Goal: Find specific fact: Find specific fact

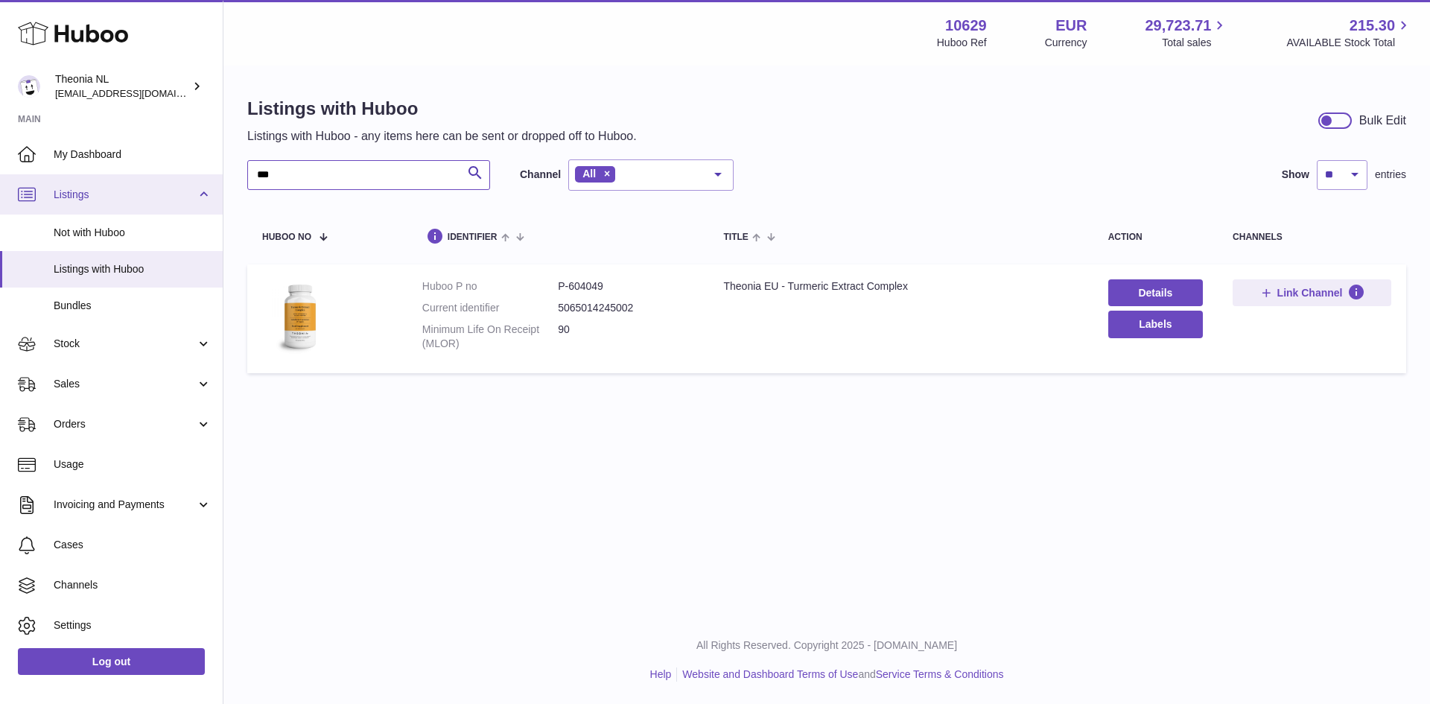
drag, startPoint x: 291, startPoint y: 180, endPoint x: 159, endPoint y: 178, distance: 131.9
click at [159, 178] on div "Huboo Theonia NL internalAdmin-10629@internal.huboo.com Main My Dashboard Listi…" at bounding box center [715, 352] width 1430 height 704
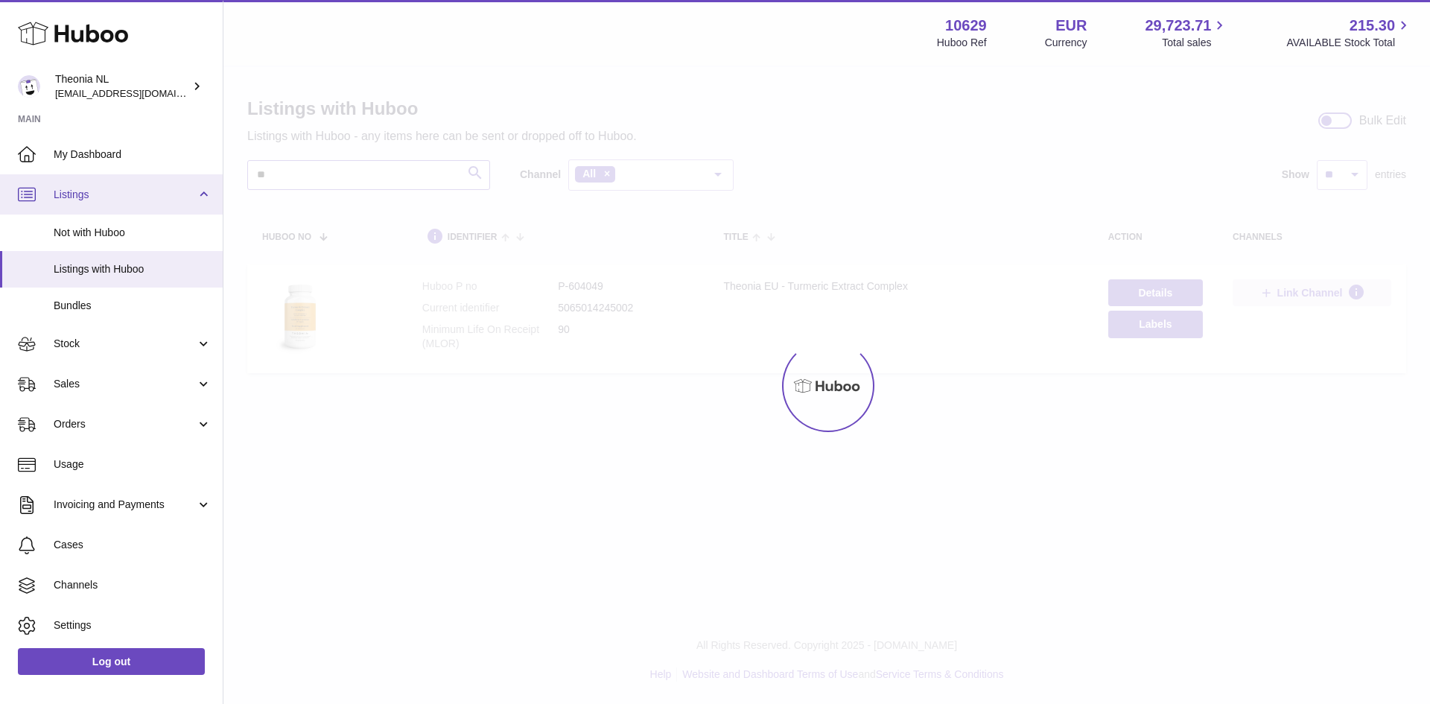
type input "**"
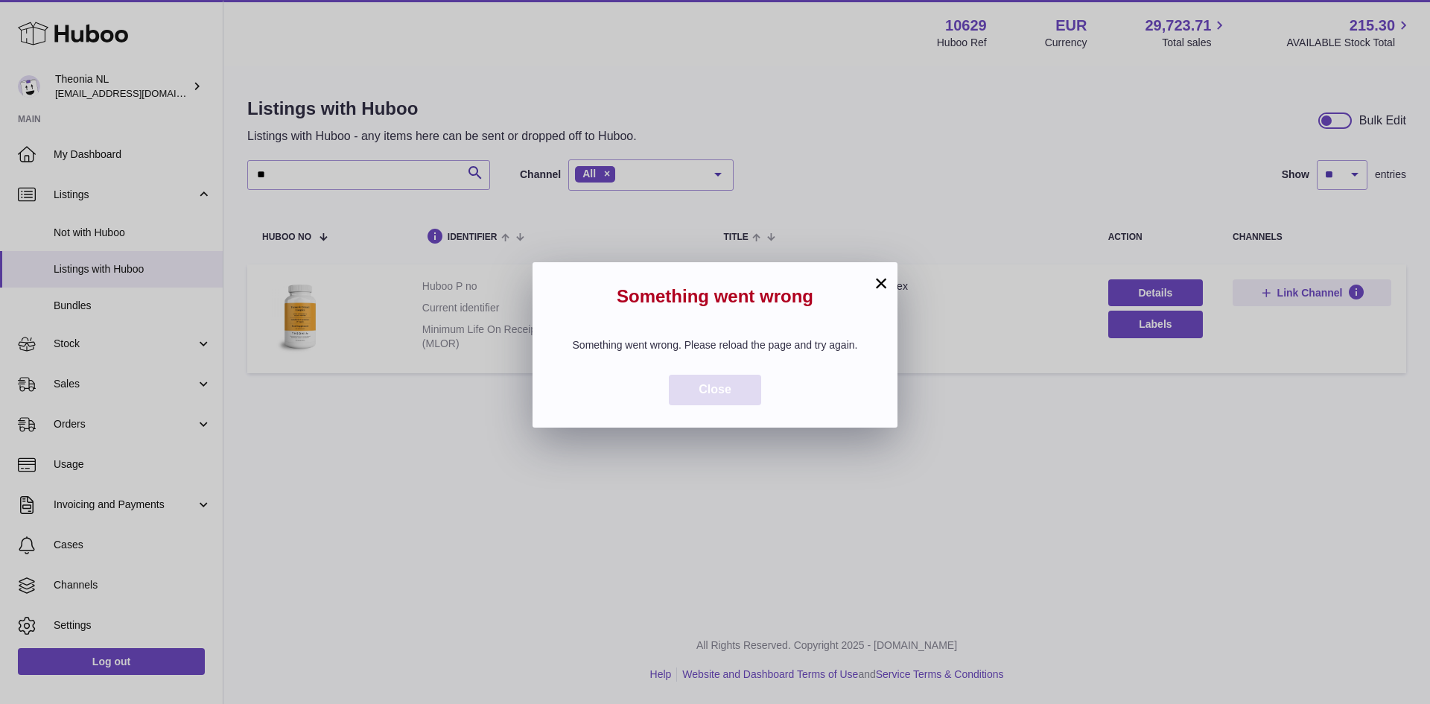
click at [714, 396] on span "Close" at bounding box center [715, 389] width 33 height 13
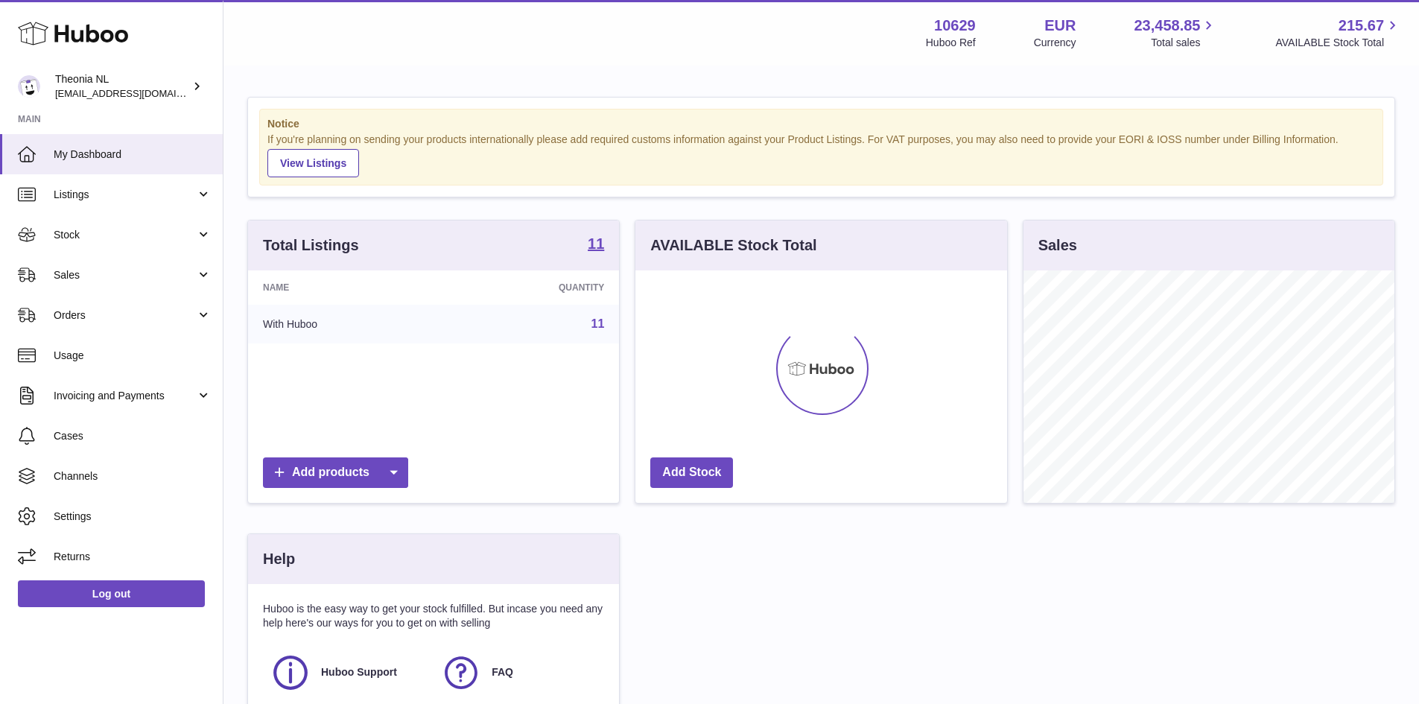
scroll to position [232, 372]
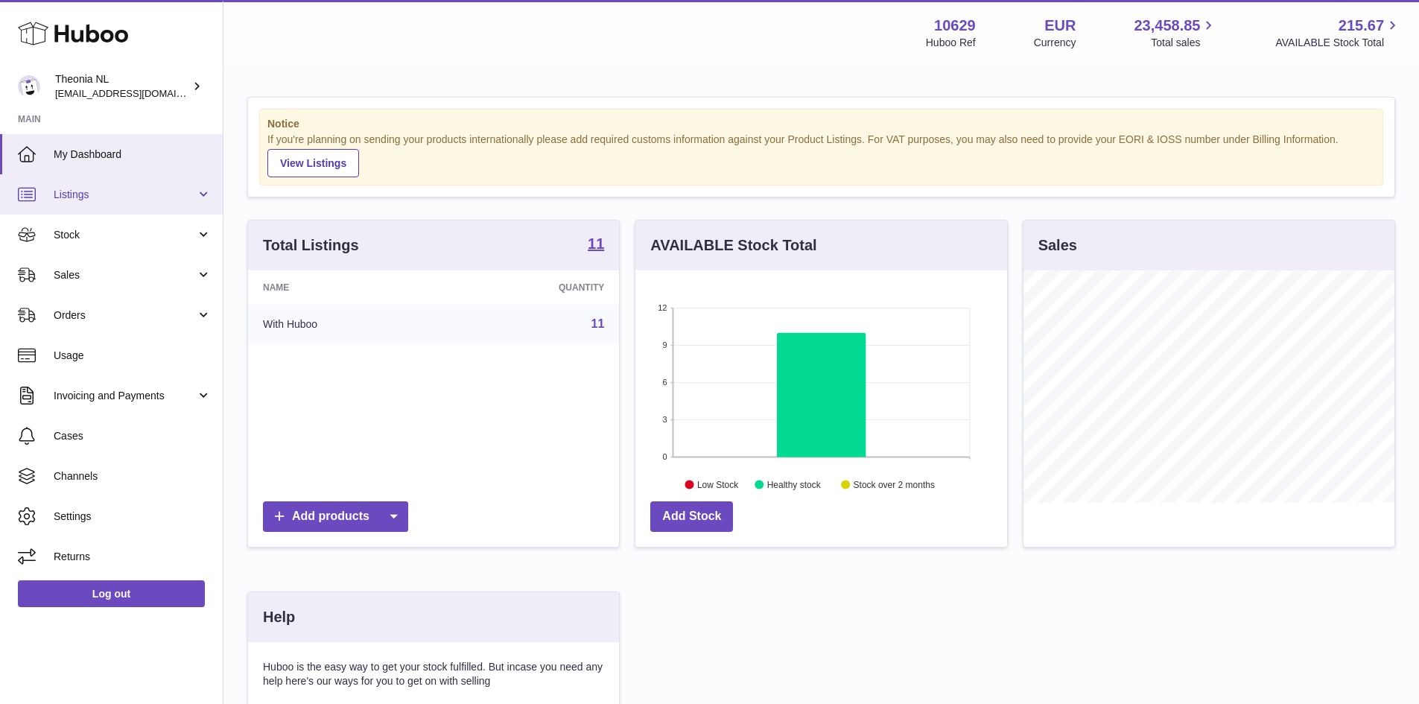
click at [74, 198] on span "Listings" at bounding box center [125, 195] width 142 height 14
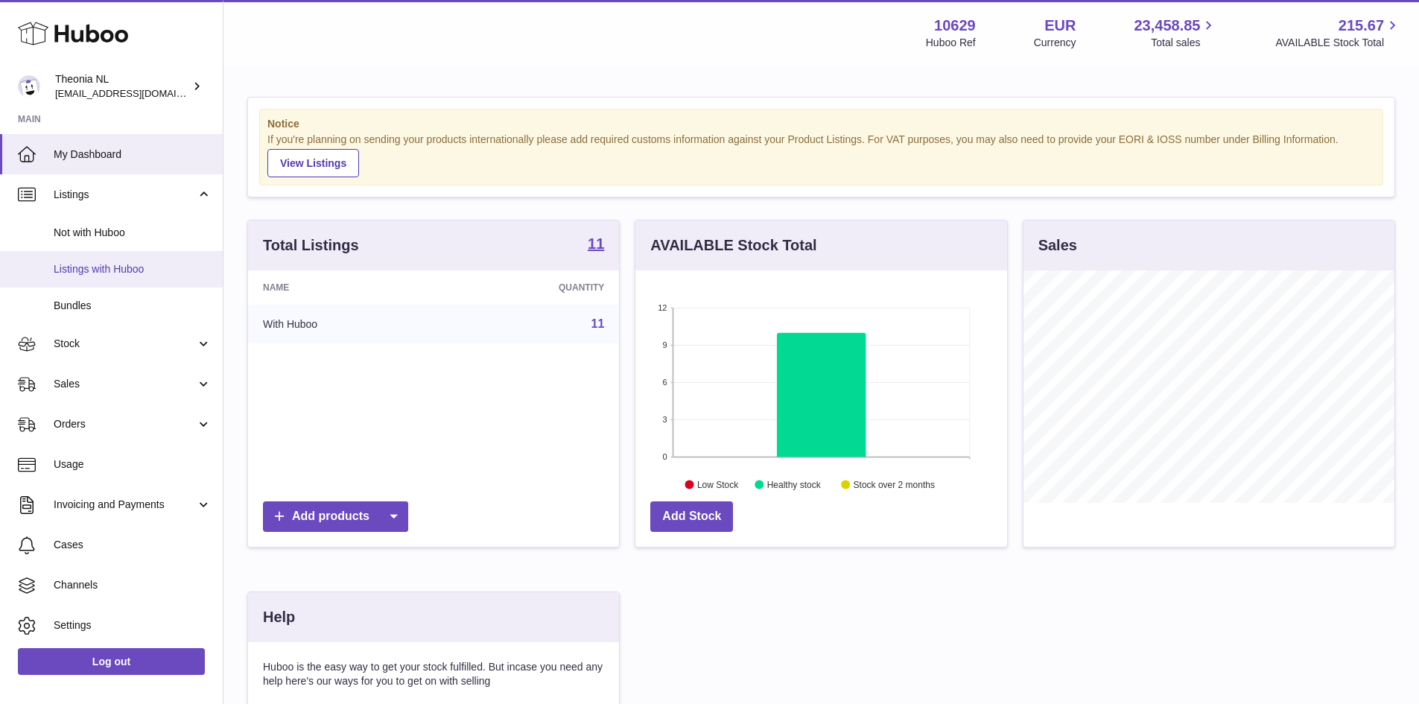
click at [85, 266] on span "Listings with Huboo" at bounding box center [133, 269] width 158 height 14
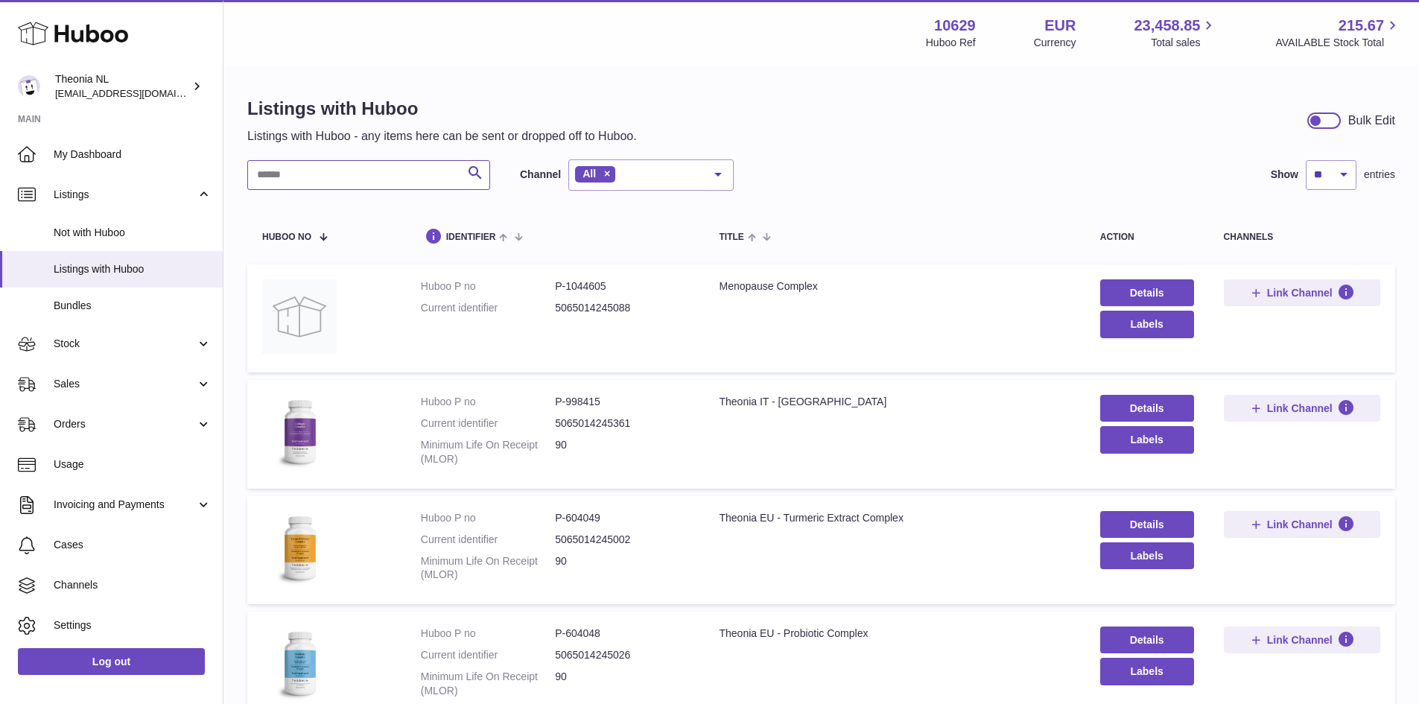
click at [282, 175] on input "text" at bounding box center [368, 175] width 243 height 30
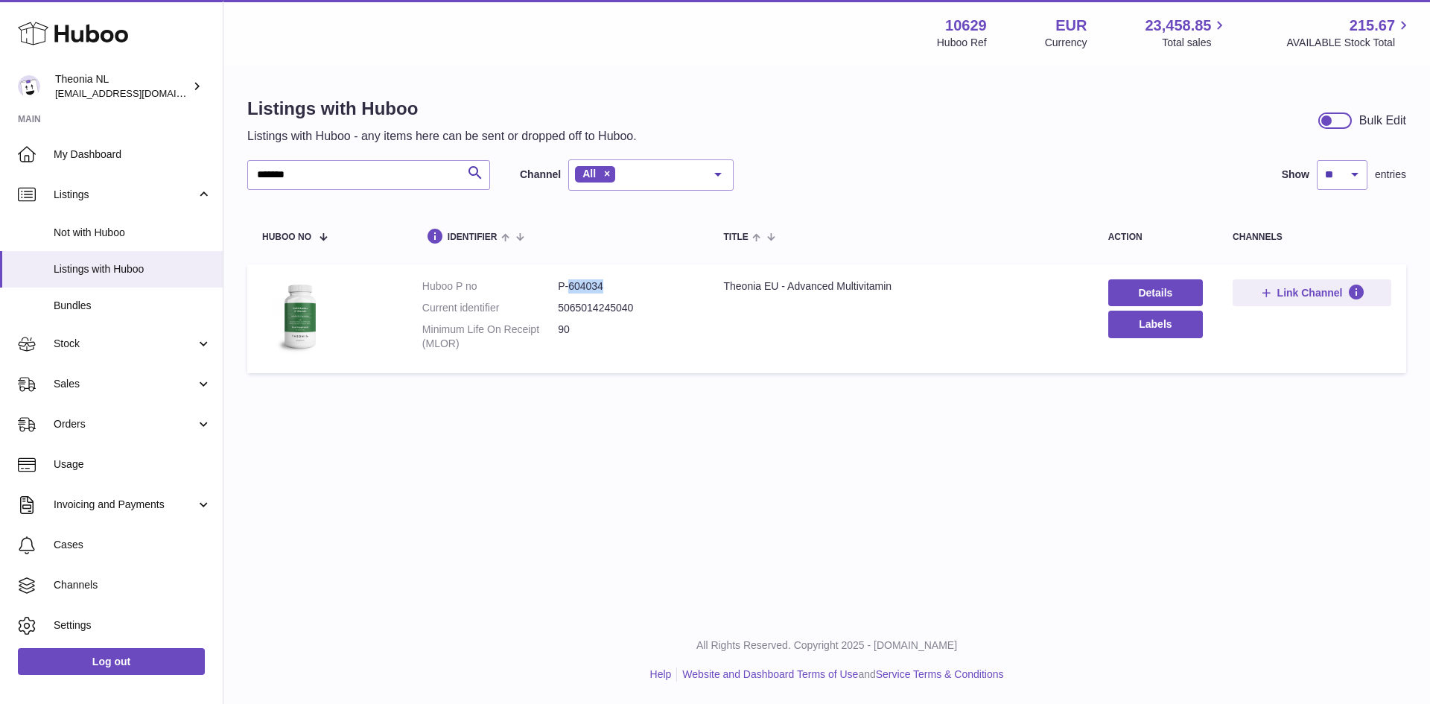
drag, startPoint x: 569, startPoint y: 285, endPoint x: 616, endPoint y: 285, distance: 46.9
click at [616, 285] on dd "P-604034" at bounding box center [626, 286] width 136 height 14
copy dd "604034"
drag, startPoint x: 302, startPoint y: 173, endPoint x: 209, endPoint y: 168, distance: 93.3
click at [209, 168] on div "Huboo Theonia NL internalAdmin-10629@internal.huboo.com Main My Dashboard Listi…" at bounding box center [715, 352] width 1430 height 704
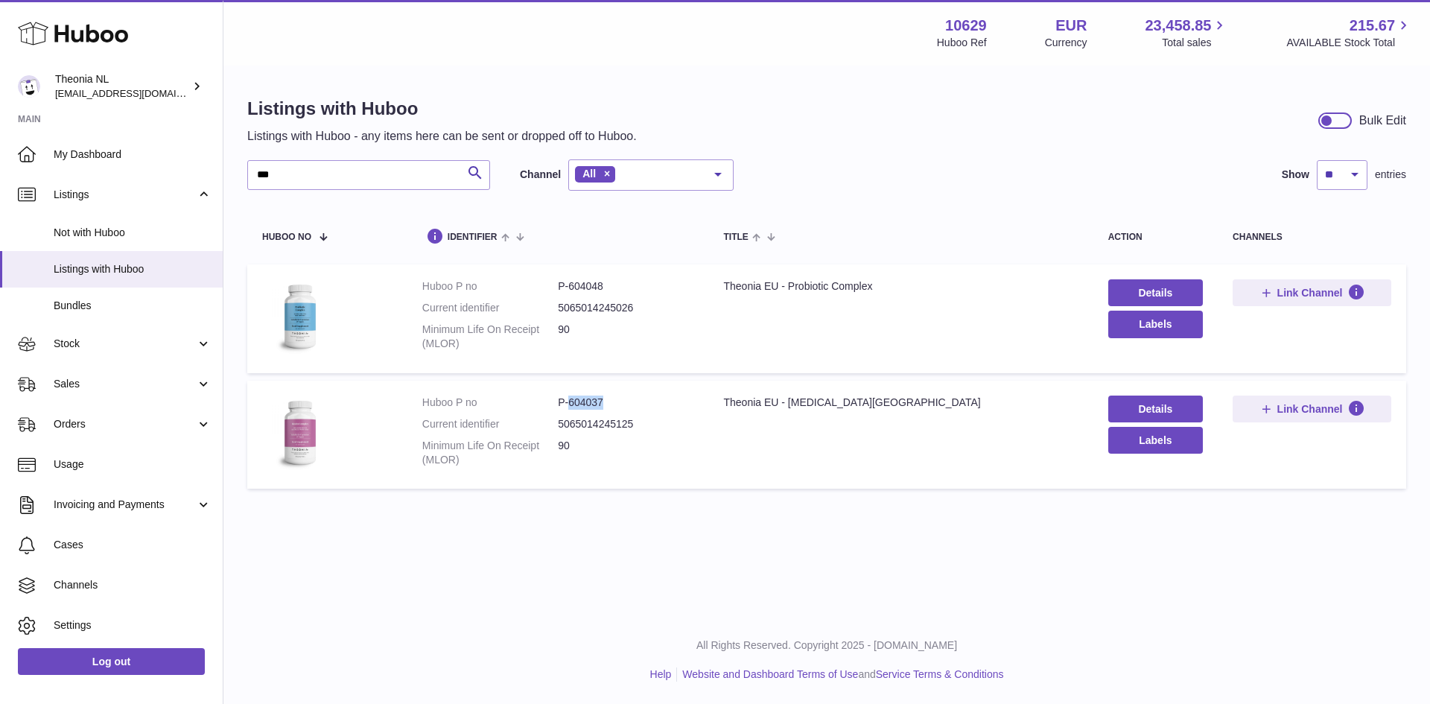
drag, startPoint x: 612, startPoint y: 399, endPoint x: 567, endPoint y: 403, distance: 45.6
click at [567, 403] on dd "P-604037" at bounding box center [626, 403] width 136 height 14
copy dd "604037"
drag, startPoint x: 282, startPoint y: 177, endPoint x: 248, endPoint y: 177, distance: 33.5
click at [248, 177] on input "***" at bounding box center [368, 175] width 243 height 30
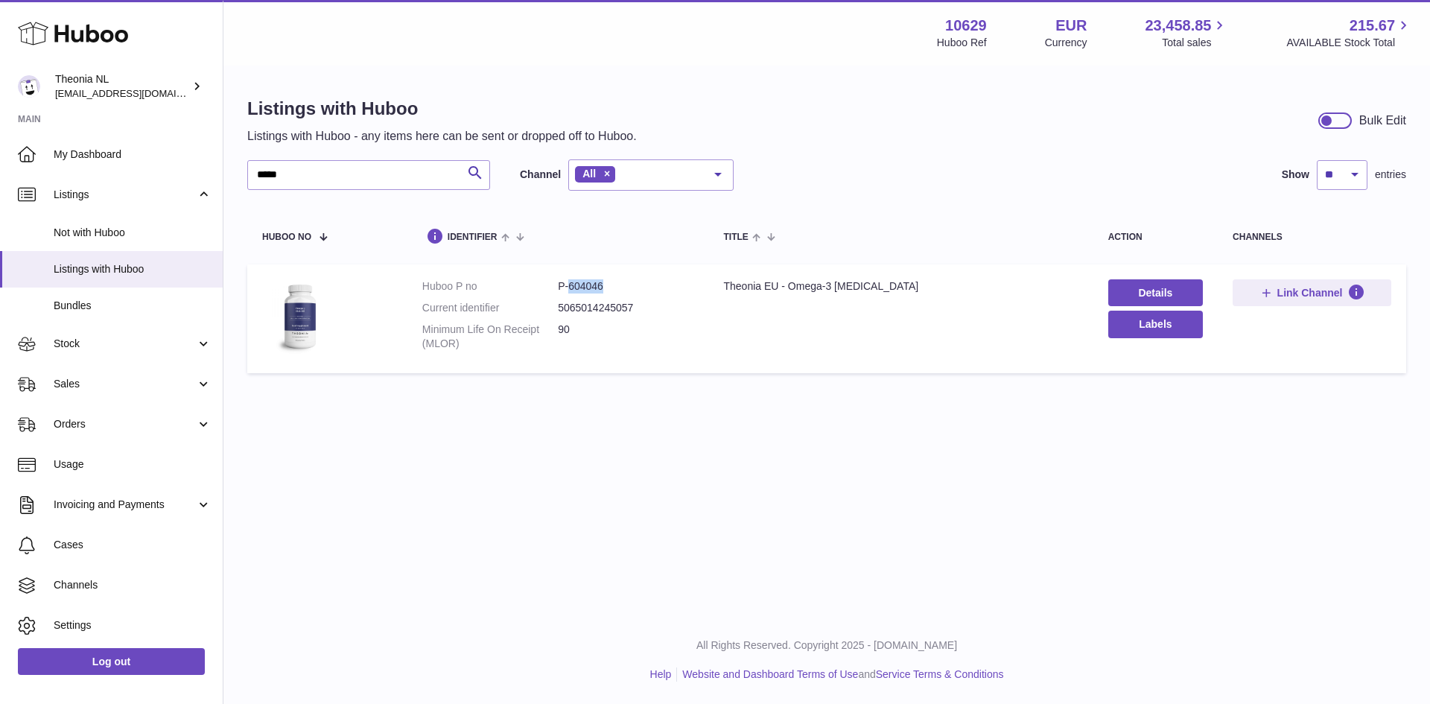
drag, startPoint x: 568, startPoint y: 282, endPoint x: 606, endPoint y: 285, distance: 38.1
click at [606, 283] on dd "P-604046" at bounding box center [626, 286] width 136 height 14
copy dd "604046"
drag, startPoint x: 329, startPoint y: 162, endPoint x: 216, endPoint y: 184, distance: 114.7
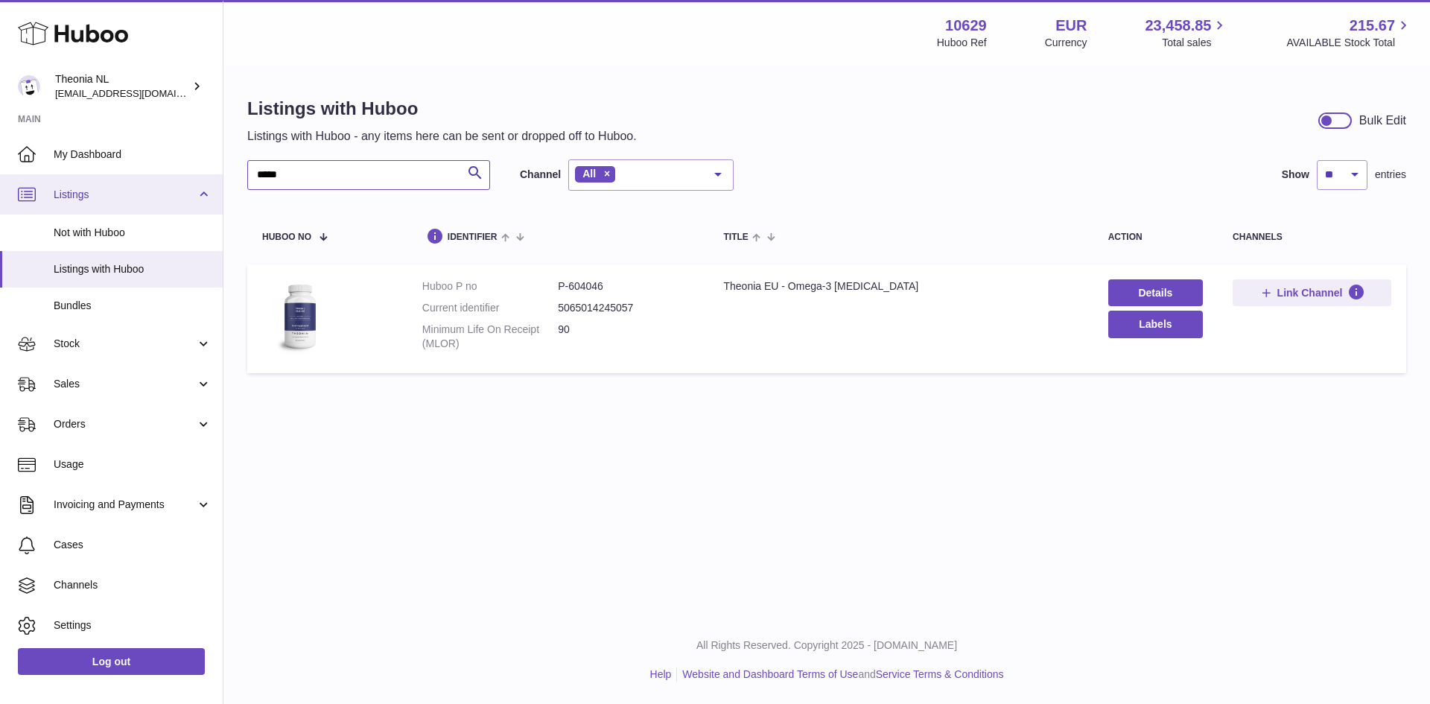
click at [216, 184] on div "Huboo Theonia NL internalAdmin-10629@internal.huboo.com Main My Dashboard Listi…" at bounding box center [715, 352] width 1430 height 704
drag, startPoint x: 567, startPoint y: 288, endPoint x: 607, endPoint y: 279, distance: 41.2
click at [607, 279] on td "Huboo P no P-604044 Current identifier 5065014245033 Minimum Life On Receipt (M…" at bounding box center [558, 318] width 302 height 109
copy dd "604044"
drag, startPoint x: 300, startPoint y: 179, endPoint x: 241, endPoint y: 187, distance: 59.4
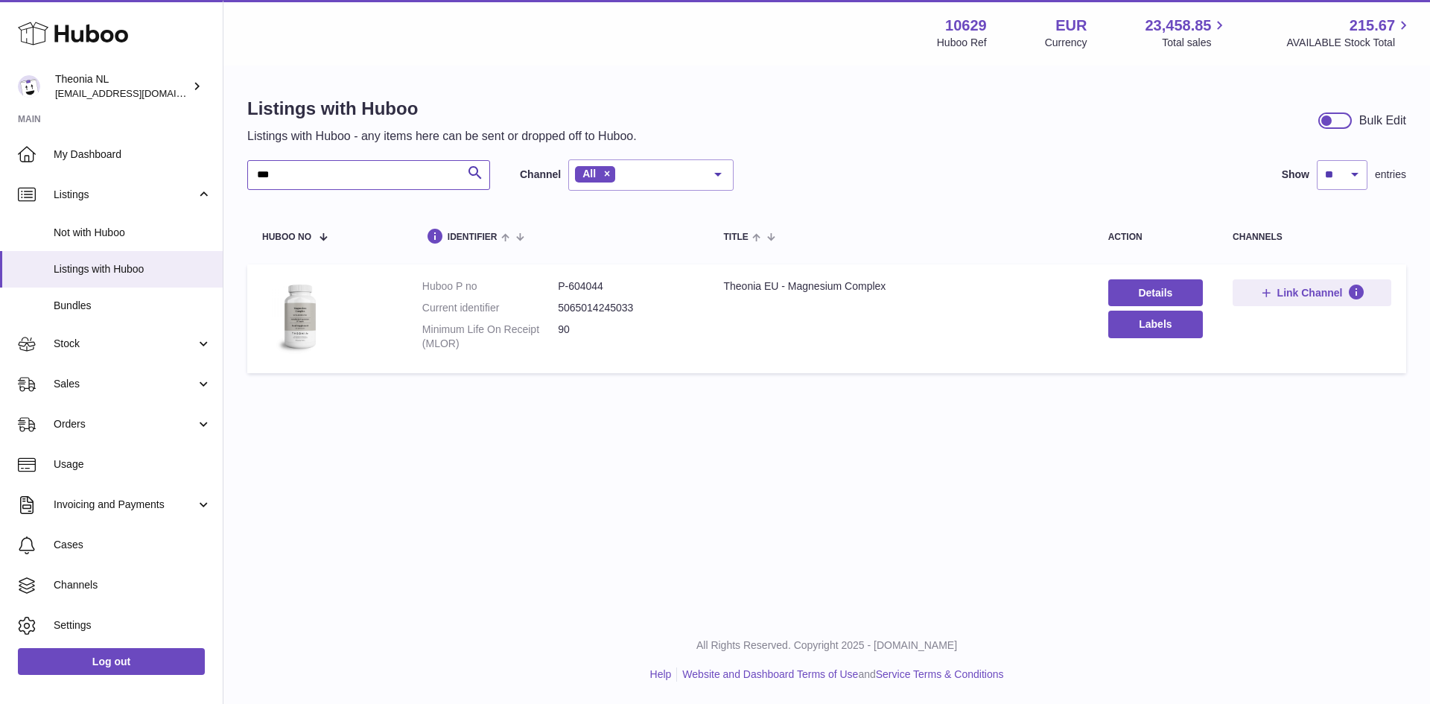
click at [241, 187] on div "Listings with Huboo Listings with Huboo - any items here can be sent or dropped…" at bounding box center [826, 238] width 1207 height 343
drag, startPoint x: 567, startPoint y: 286, endPoint x: 606, endPoint y: 281, distance: 39.8
click at [606, 281] on dd "P-604049" at bounding box center [626, 286] width 136 height 14
copy dd "604049"
drag, startPoint x: 293, startPoint y: 176, endPoint x: 248, endPoint y: 177, distance: 44.7
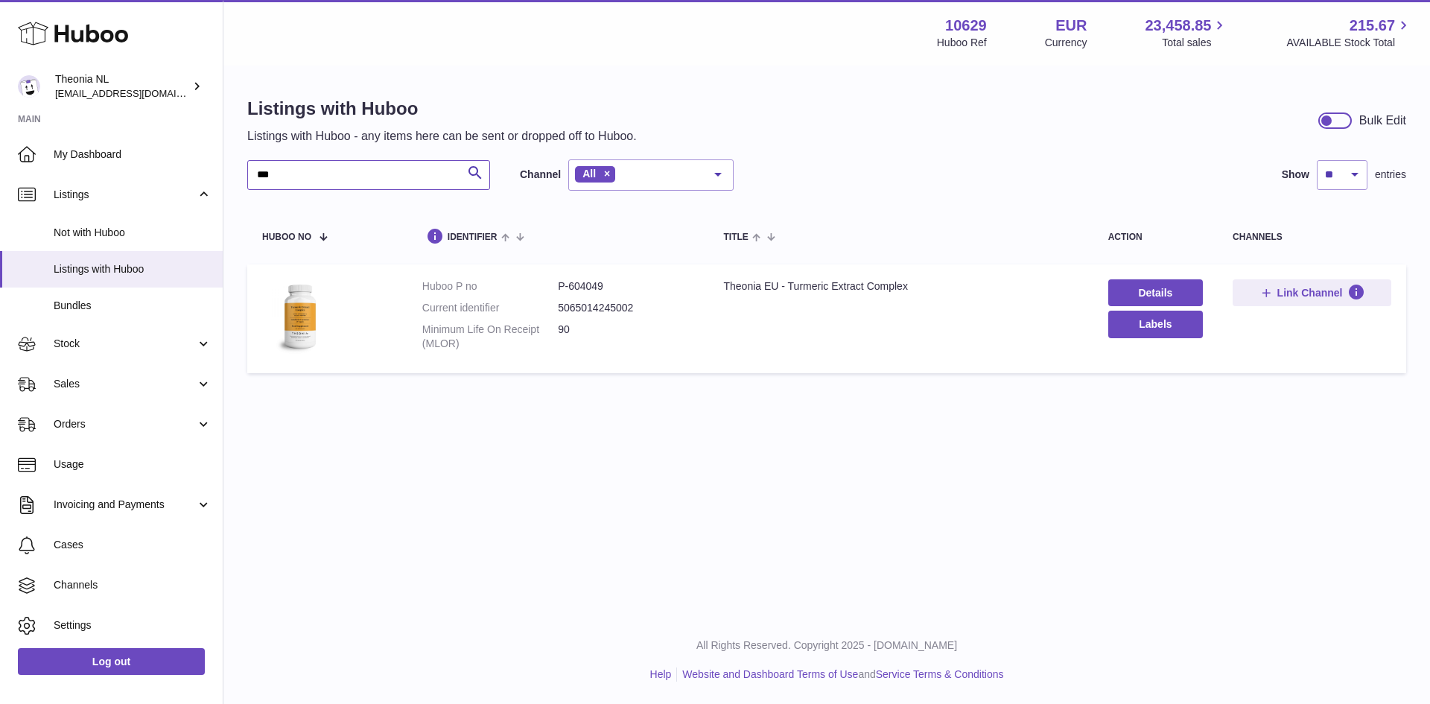
click at [248, 177] on input "***" at bounding box center [368, 175] width 243 height 30
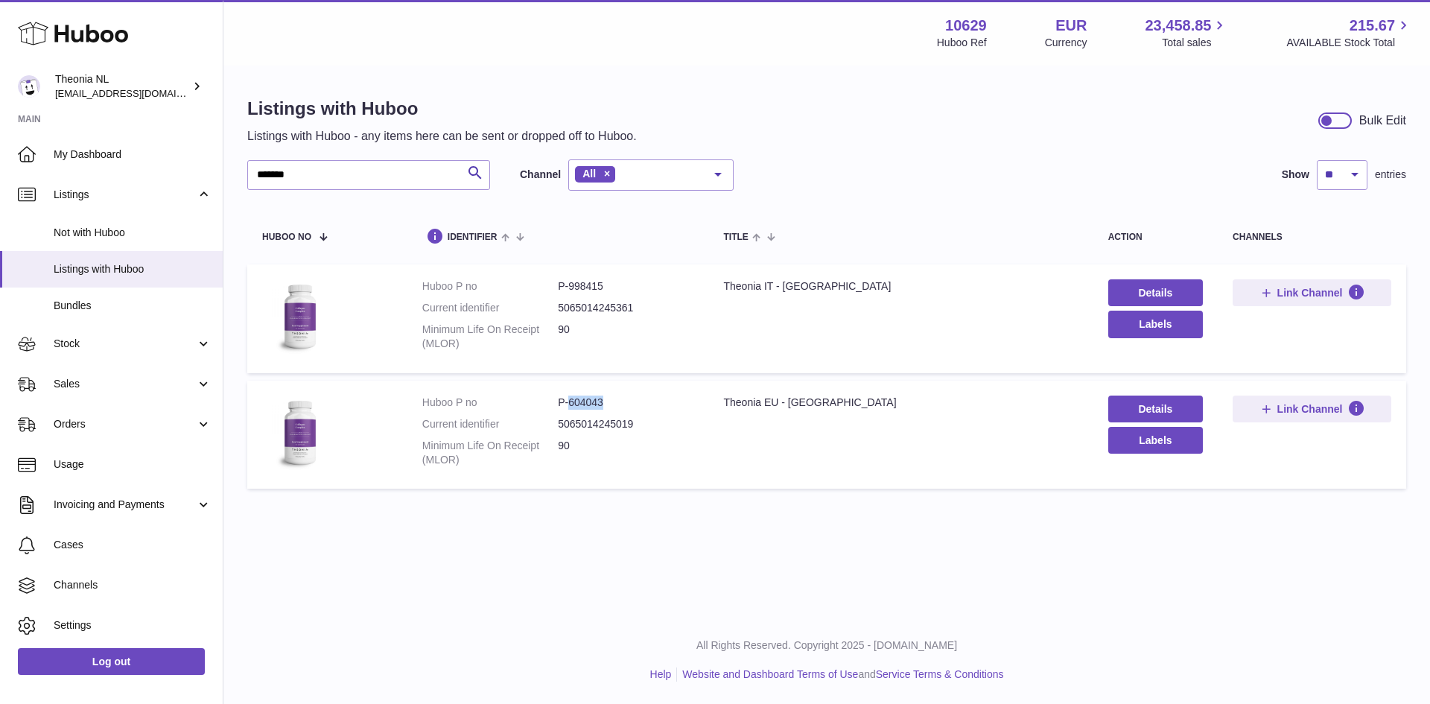
drag, startPoint x: 568, startPoint y: 402, endPoint x: 617, endPoint y: 403, distance: 48.4
click at [617, 403] on dd "P-604043" at bounding box center [626, 403] width 136 height 14
copy dd "604043"
drag, startPoint x: 324, startPoint y: 172, endPoint x: 164, endPoint y: 179, distance: 160.3
click at [164, 179] on div "Huboo Theonia NL internalAdmin-10629@internal.huboo.com Main My Dashboard Listi…" at bounding box center [715, 352] width 1430 height 704
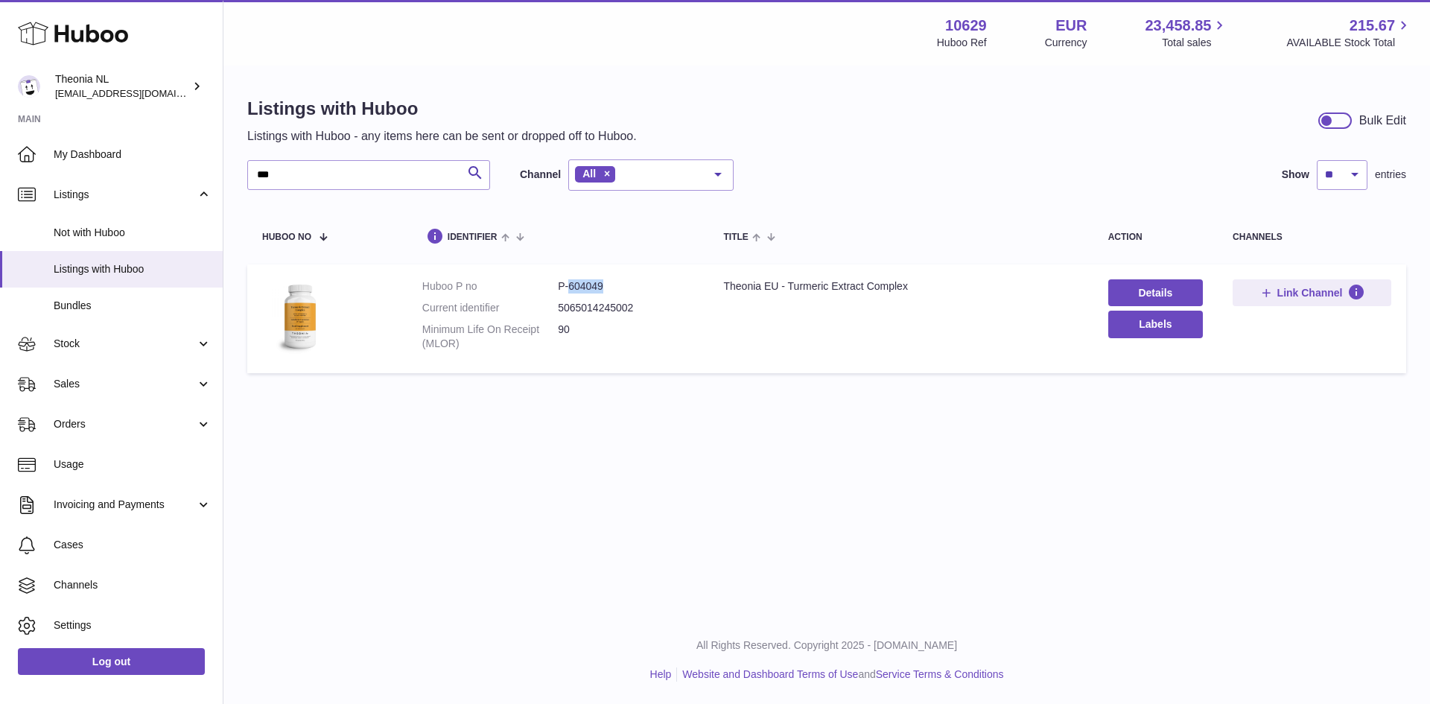
drag, startPoint x: 568, startPoint y: 283, endPoint x: 602, endPoint y: 288, distance: 34.6
click at [635, 290] on dd "P-604049" at bounding box center [626, 286] width 136 height 14
copy dd "604049"
drag, startPoint x: 299, startPoint y: 171, endPoint x: 232, endPoint y: 182, distance: 67.2
click at [232, 182] on div "Listings with Huboo Listings with Huboo - any items here can be sent or dropped…" at bounding box center [826, 238] width 1207 height 343
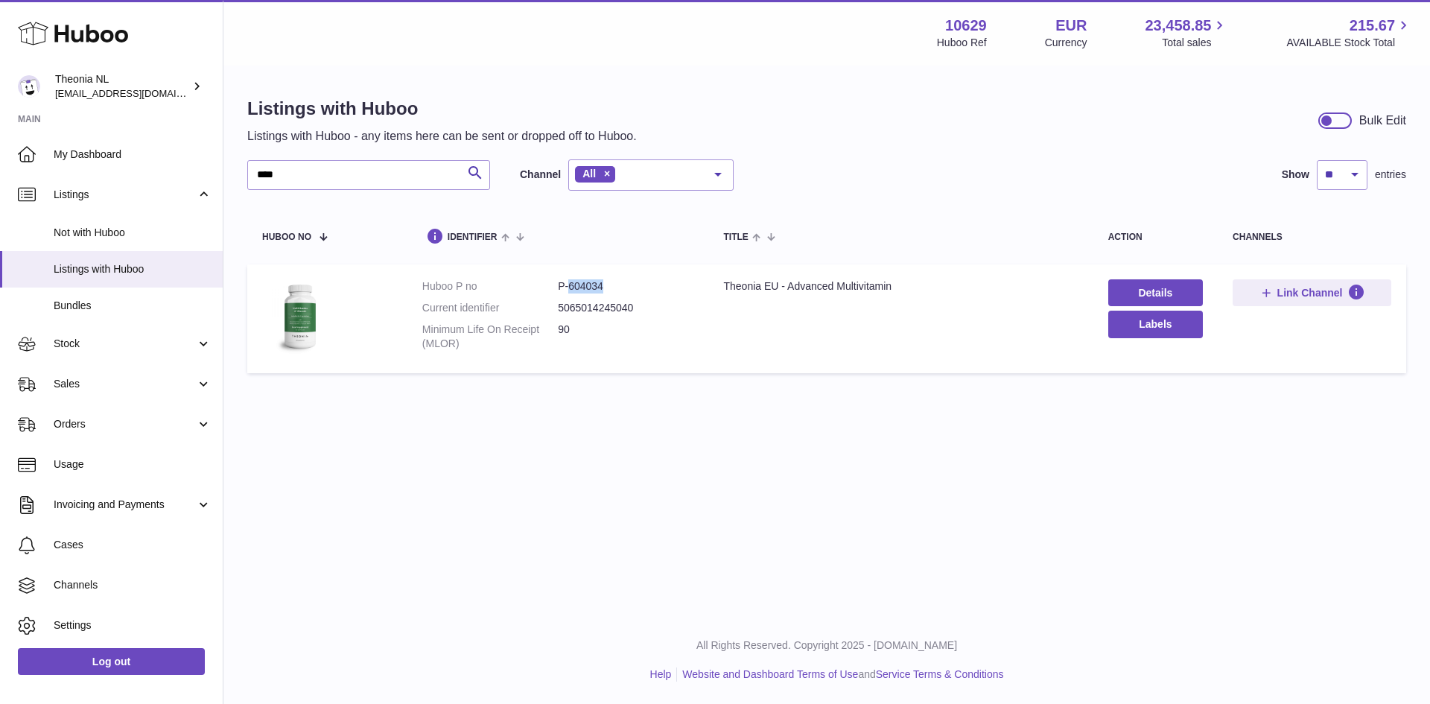
drag, startPoint x: 567, startPoint y: 285, endPoint x: 609, endPoint y: 281, distance: 42.6
click at [609, 281] on dd "P-604034" at bounding box center [626, 286] width 136 height 14
copy dd "604034"
drag, startPoint x: 305, startPoint y: 170, endPoint x: 250, endPoint y: 180, distance: 56.1
click at [250, 180] on input "****" at bounding box center [368, 175] width 243 height 30
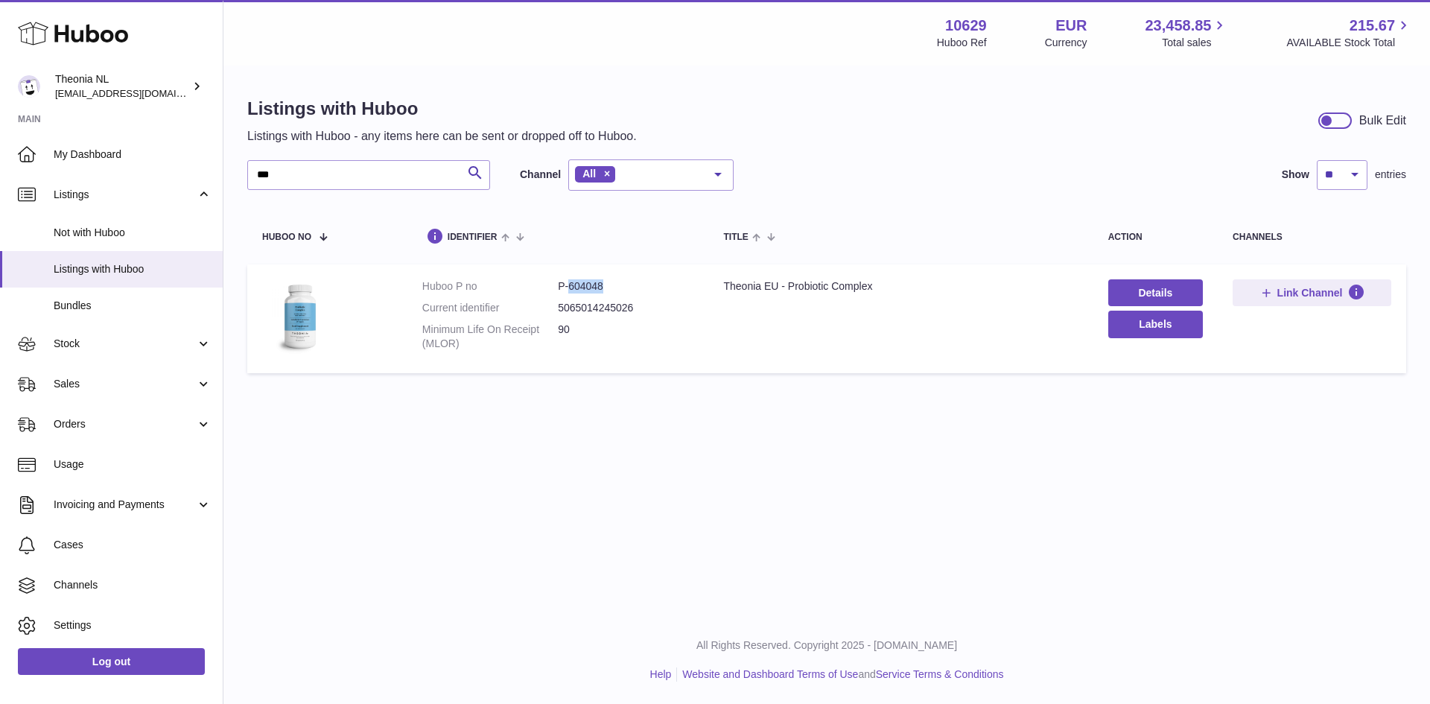
drag, startPoint x: 567, startPoint y: 285, endPoint x: 629, endPoint y: 285, distance: 62.6
click at [629, 285] on dd "P-604048" at bounding box center [626, 286] width 136 height 14
copy dd "604048"
drag, startPoint x: 251, startPoint y: 178, endPoint x: 235, endPoint y: 179, distance: 15.7
click at [235, 179] on div "Listings with Huboo Listings with Huboo - any items here can be sent or dropped…" at bounding box center [826, 238] width 1207 height 343
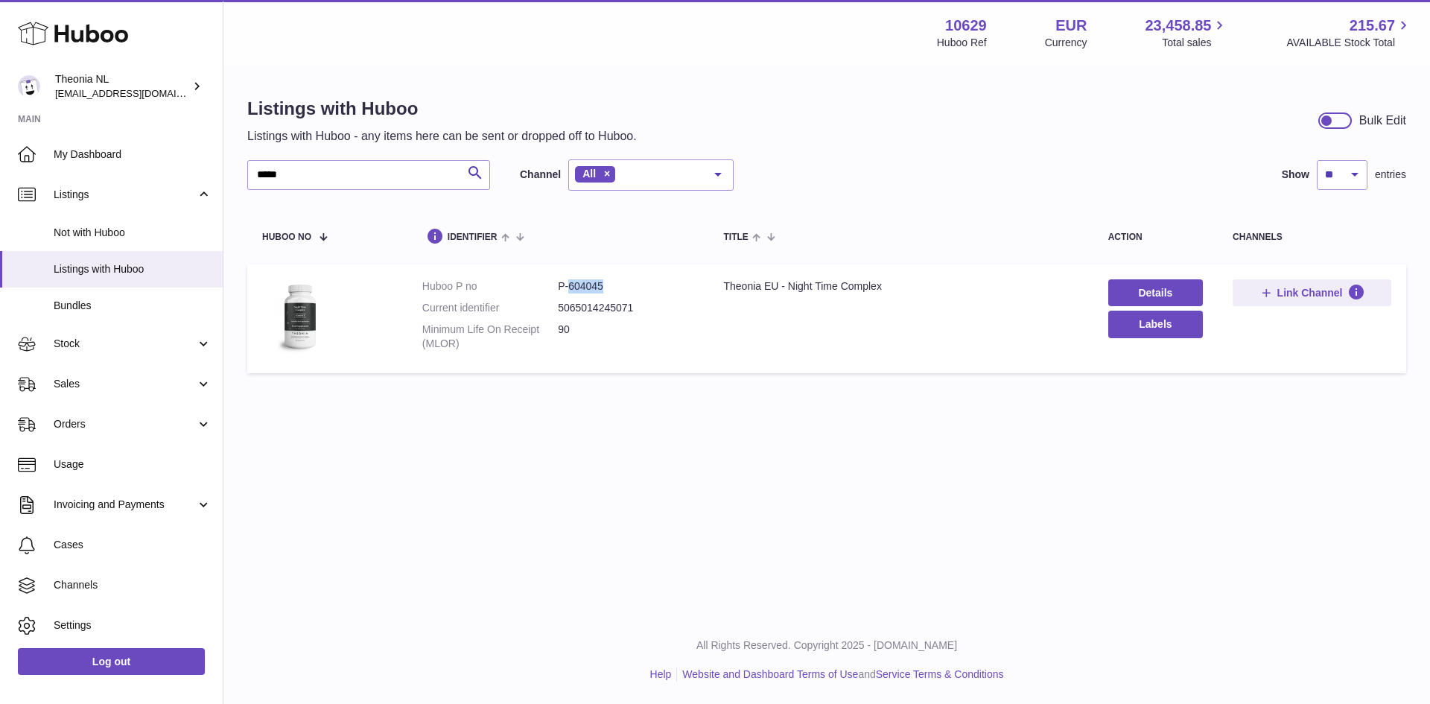
drag, startPoint x: 567, startPoint y: 286, endPoint x: 610, endPoint y: 283, distance: 43.3
click at [610, 283] on dd "P-604045" at bounding box center [626, 286] width 136 height 14
drag, startPoint x: 220, startPoint y: 171, endPoint x: 183, endPoint y: 165, distance: 37.6
click at [183, 165] on div "Huboo Theonia NL internalAdmin-10629@internal.huboo.com Main My Dashboard Listi…" at bounding box center [715, 352] width 1430 height 704
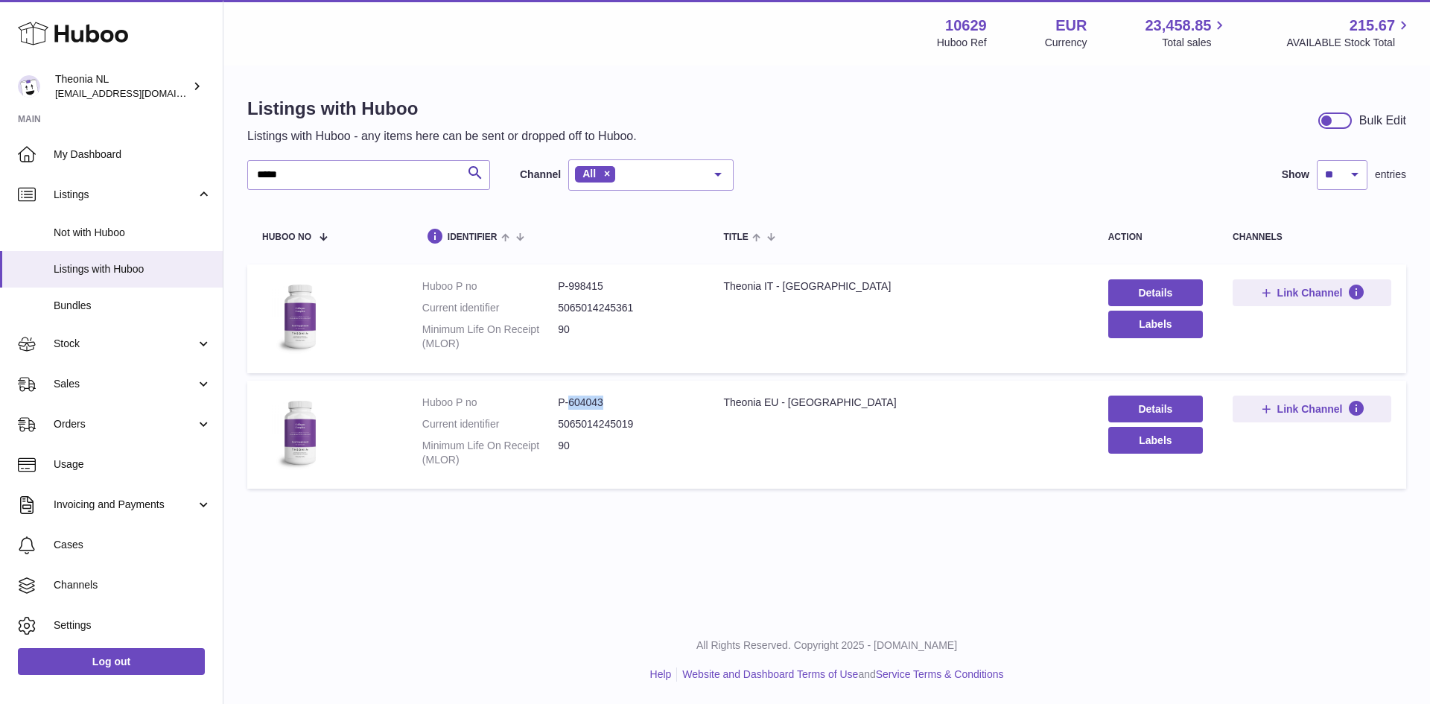
drag, startPoint x: 567, startPoint y: 401, endPoint x: 632, endPoint y: 404, distance: 65.6
click at [632, 404] on dd "P-604043" at bounding box center [626, 403] width 136 height 14
drag, startPoint x: 567, startPoint y: 282, endPoint x: 605, endPoint y: 282, distance: 38.0
click at [605, 282] on dd "P-998415" at bounding box center [626, 286] width 136 height 14
drag, startPoint x: 568, startPoint y: 402, endPoint x: 611, endPoint y: 402, distance: 42.5
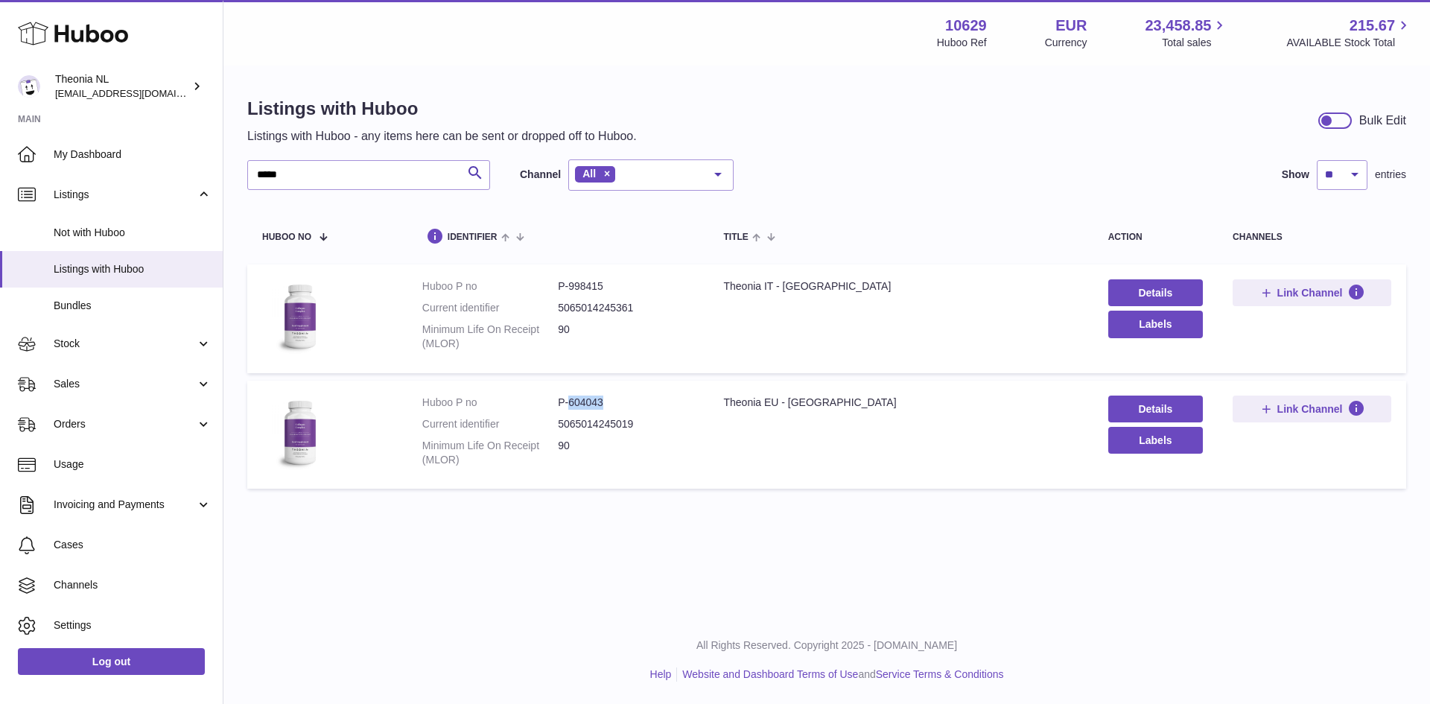
click at [611, 402] on dd "P-604043" at bounding box center [626, 403] width 136 height 14
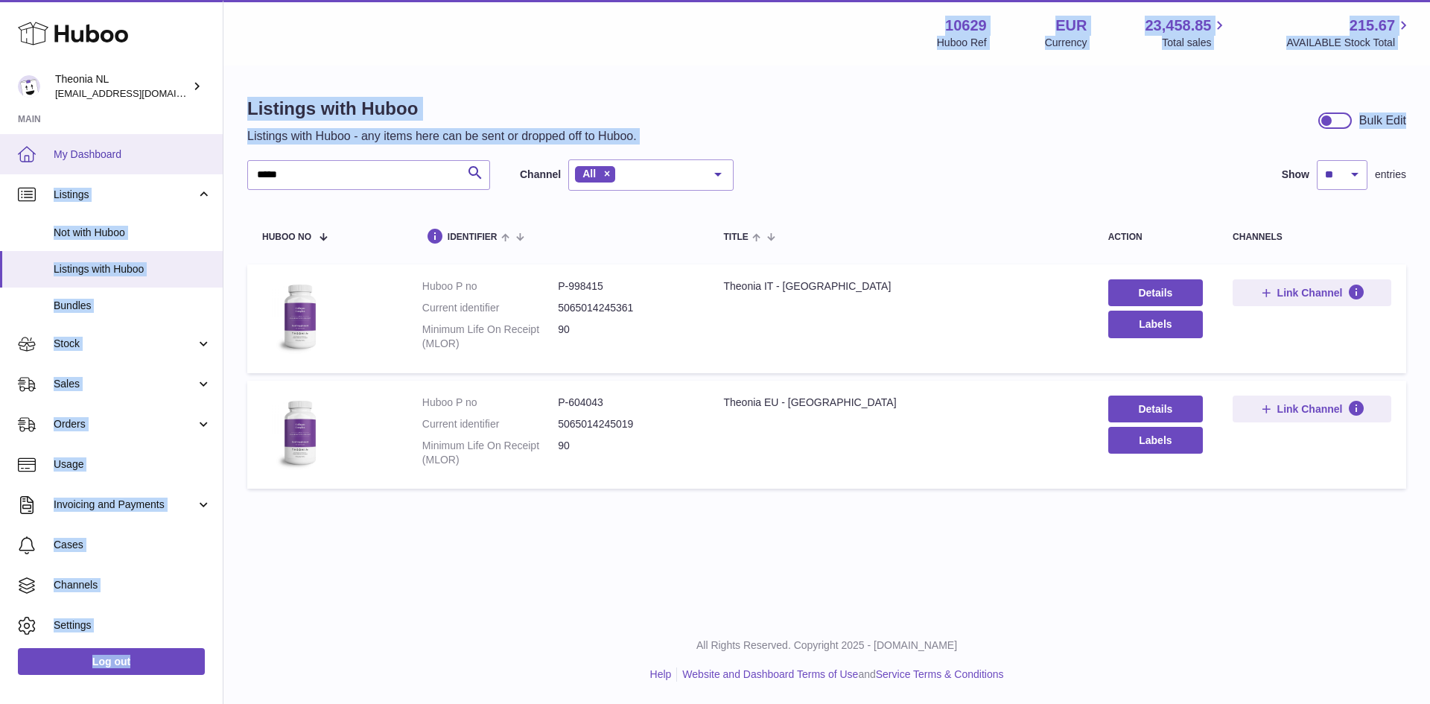
drag, startPoint x: 344, startPoint y: 159, endPoint x: 296, endPoint y: 172, distance: 50.2
click at [179, 162] on div "Huboo Theonia NL internalAdmin-10629@internal.huboo.com Main My Dashboard Listi…" at bounding box center [715, 352] width 1430 height 704
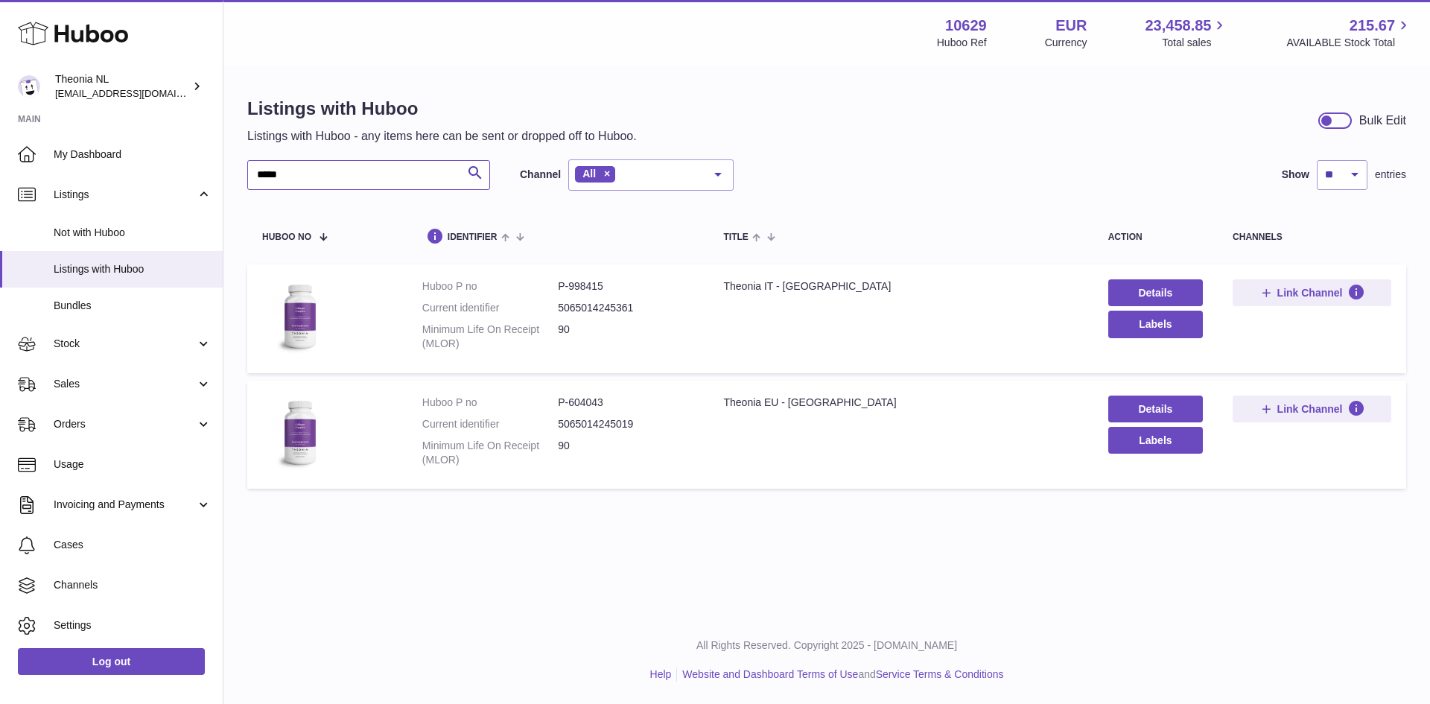
click at [304, 174] on input "*****" at bounding box center [368, 175] width 243 height 30
drag, startPoint x: 304, startPoint y: 174, endPoint x: 185, endPoint y: 165, distance: 118.7
click at [185, 165] on div "Huboo Theonia NL internalAdmin-10629@internal.huboo.com Main My Dashboard Listi…" at bounding box center [715, 352] width 1430 height 704
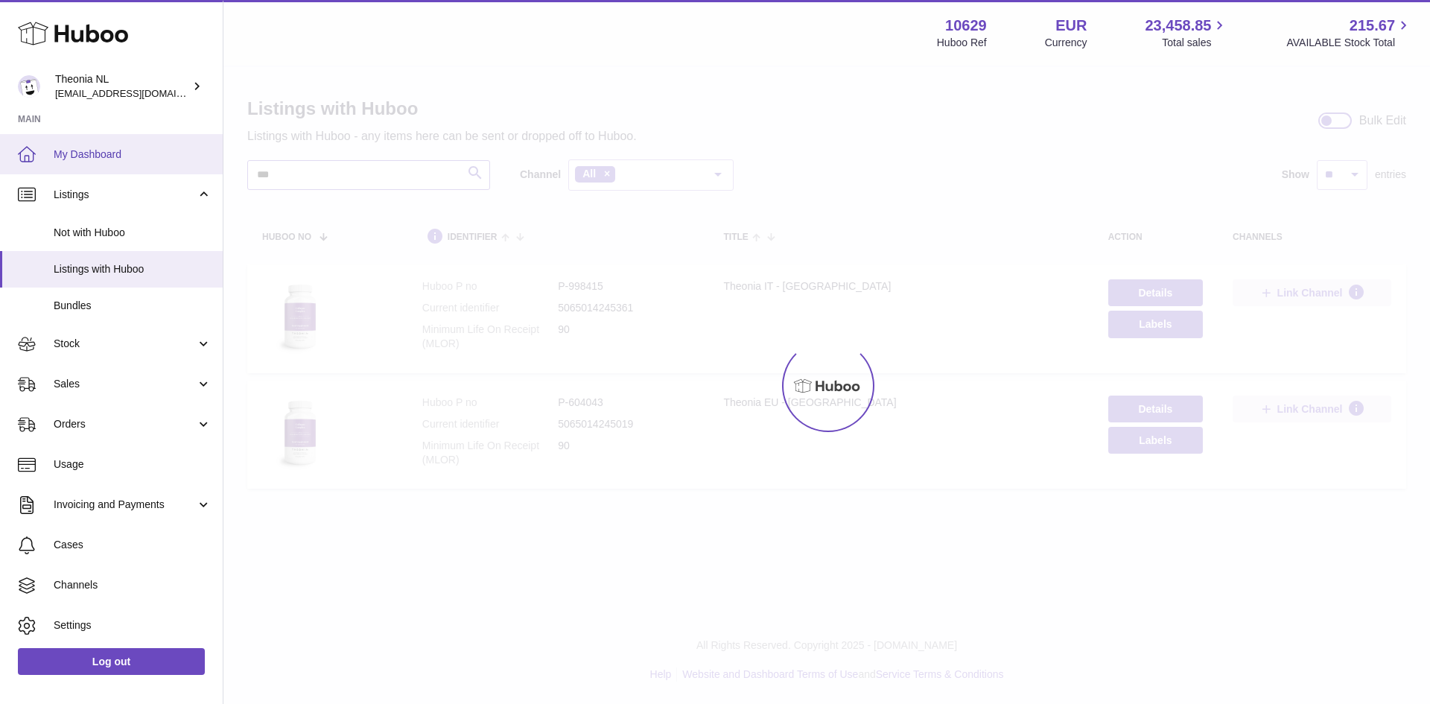
type input "***"
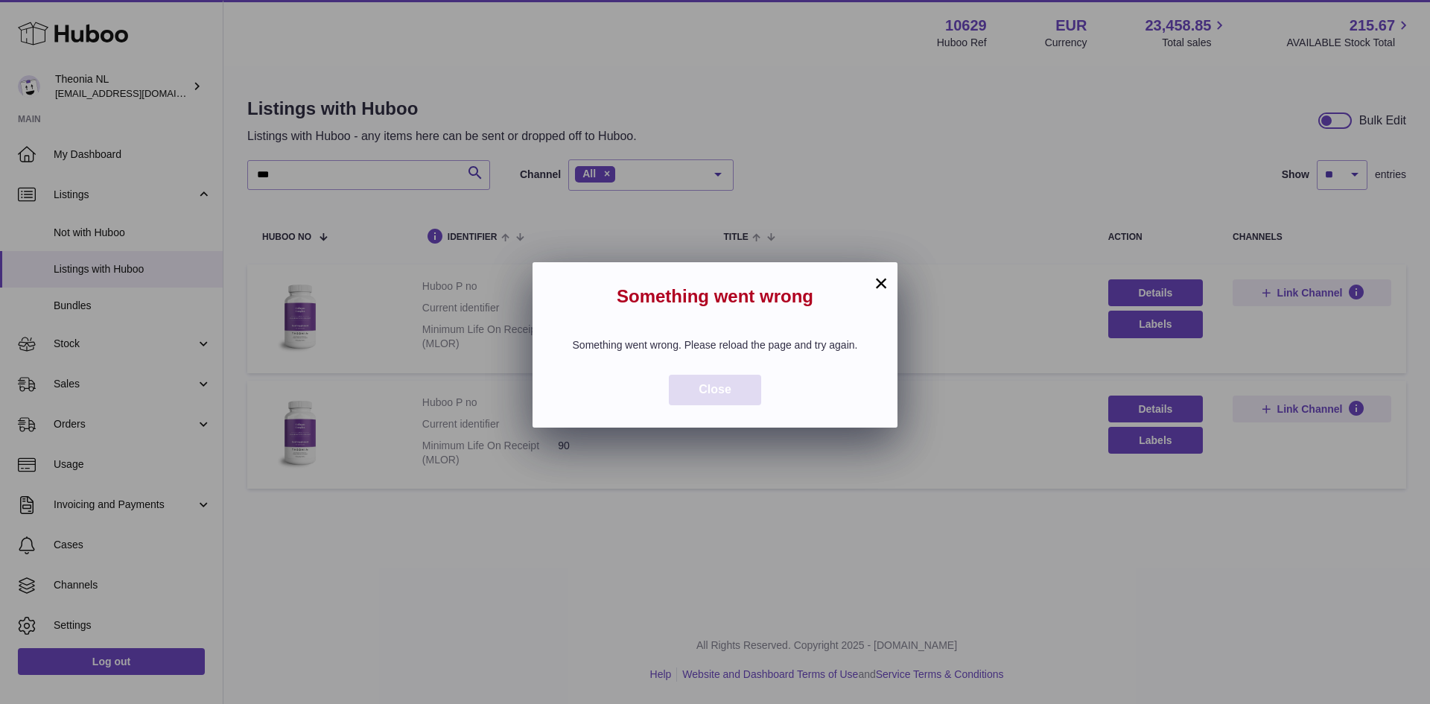
click at [726, 396] on span "Close" at bounding box center [715, 389] width 33 height 13
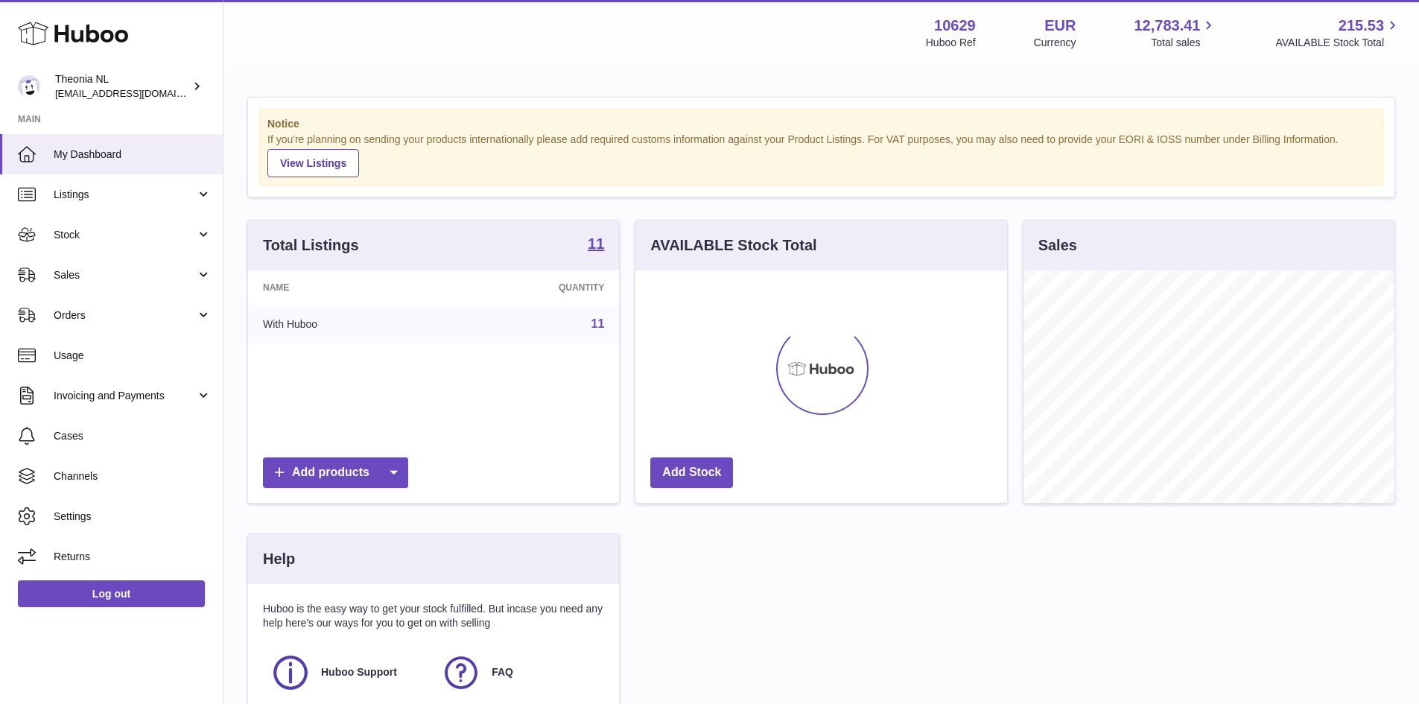
scroll to position [232, 372]
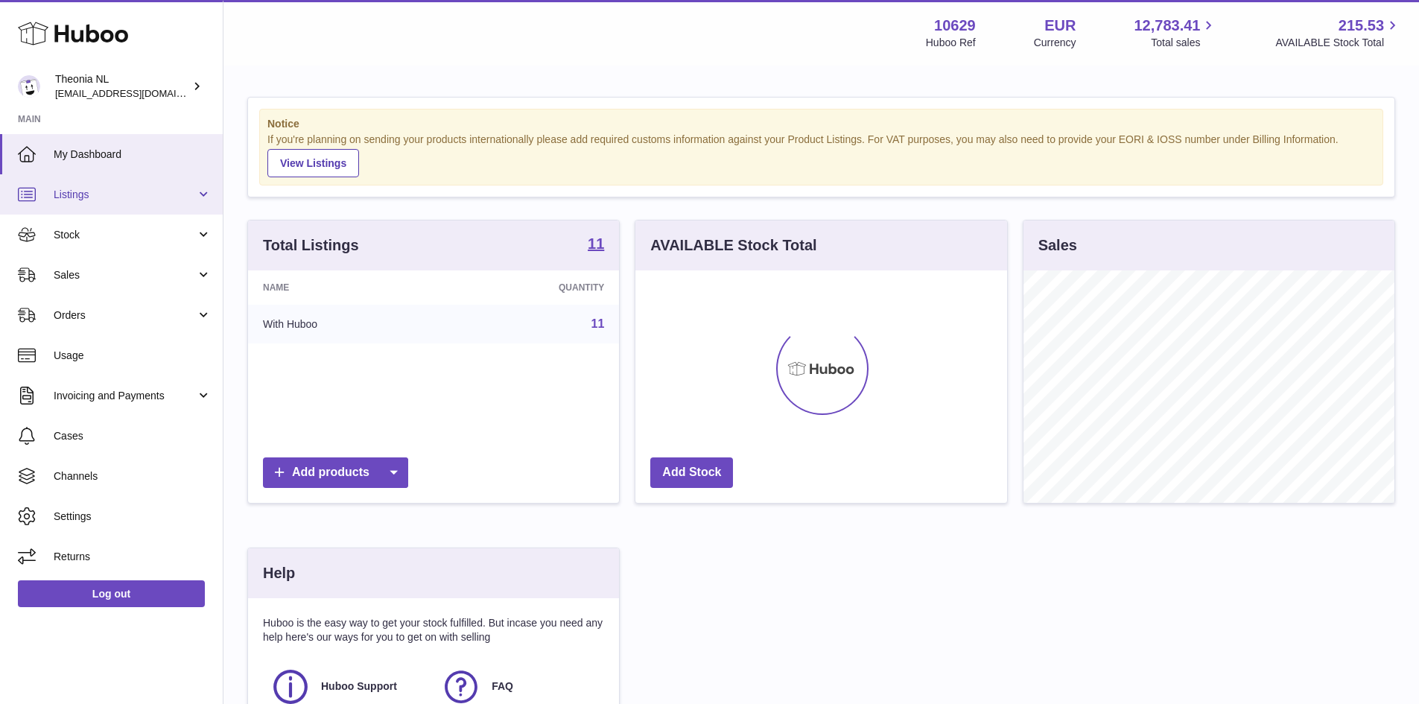
click at [66, 197] on span "Listings" at bounding box center [125, 195] width 142 height 14
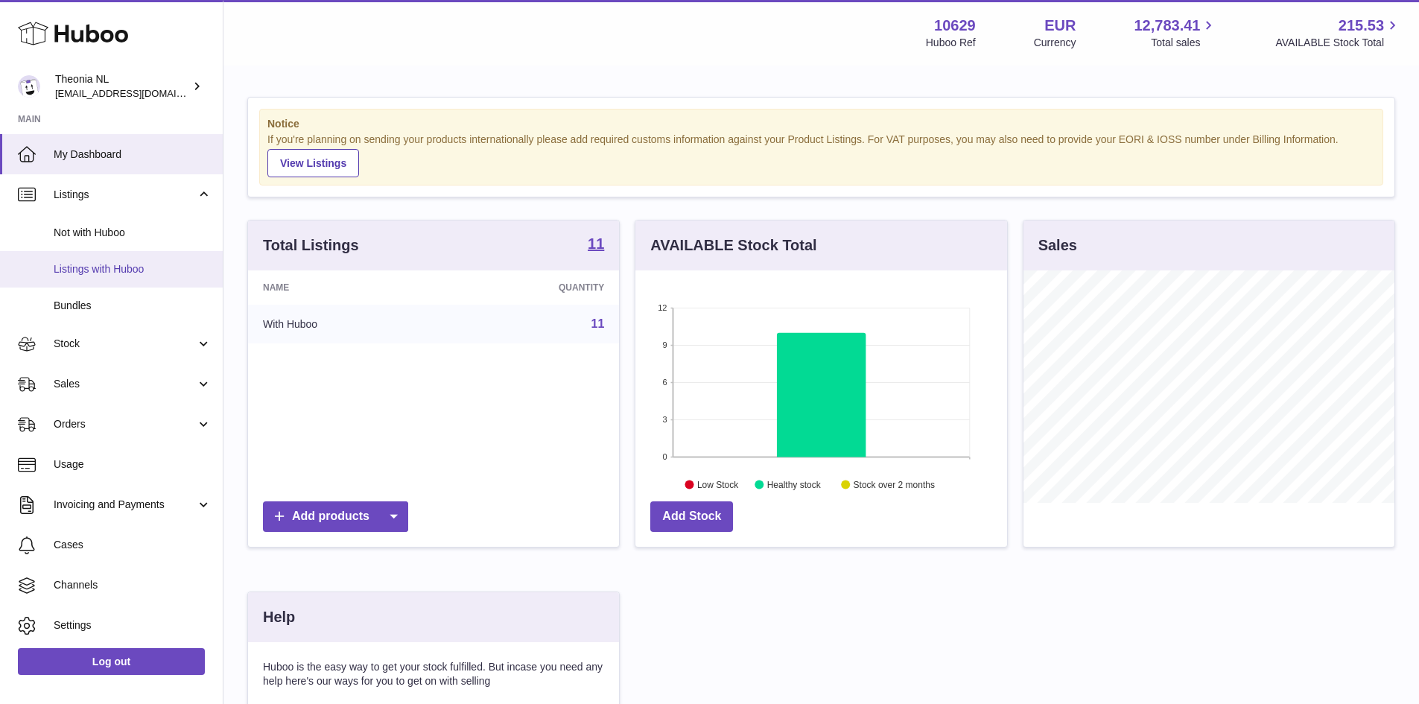
click at [101, 267] on span "Listings with Huboo" at bounding box center [133, 269] width 158 height 14
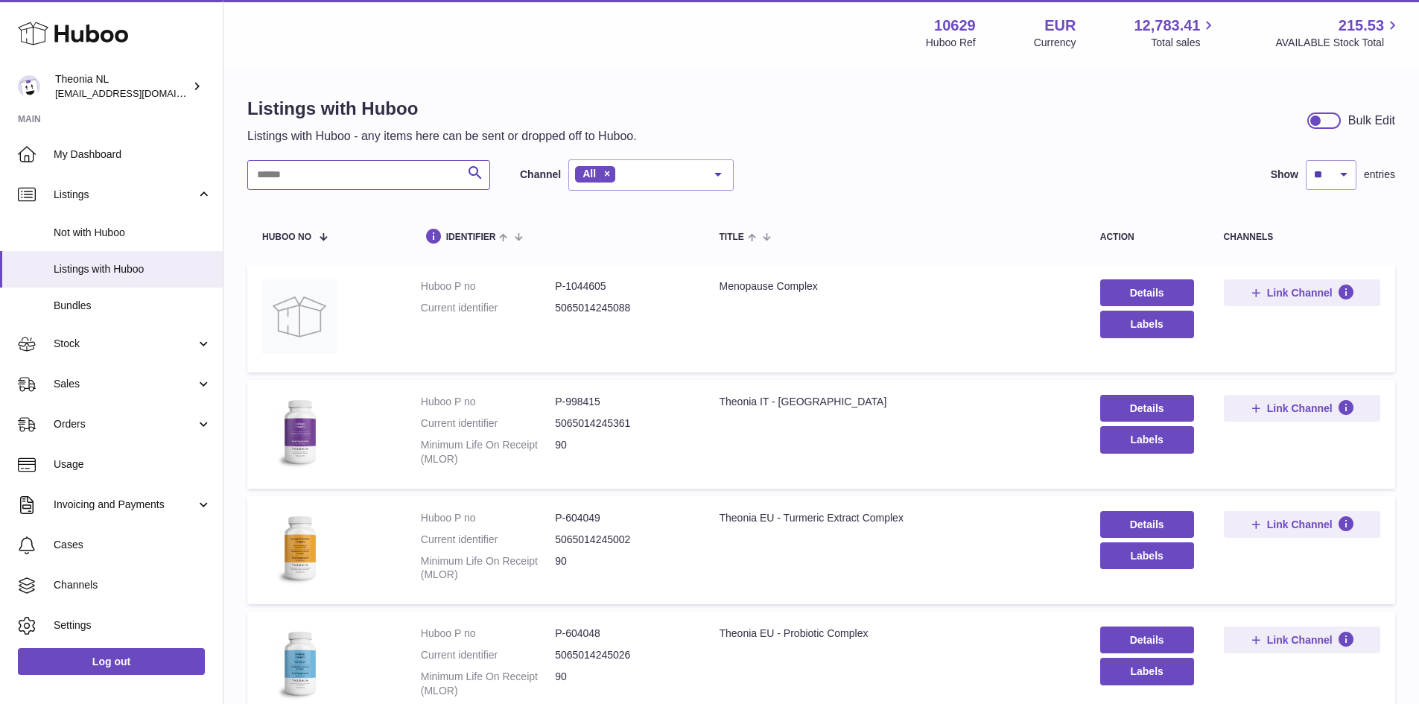
click at [298, 171] on input "text" at bounding box center [368, 175] width 243 height 30
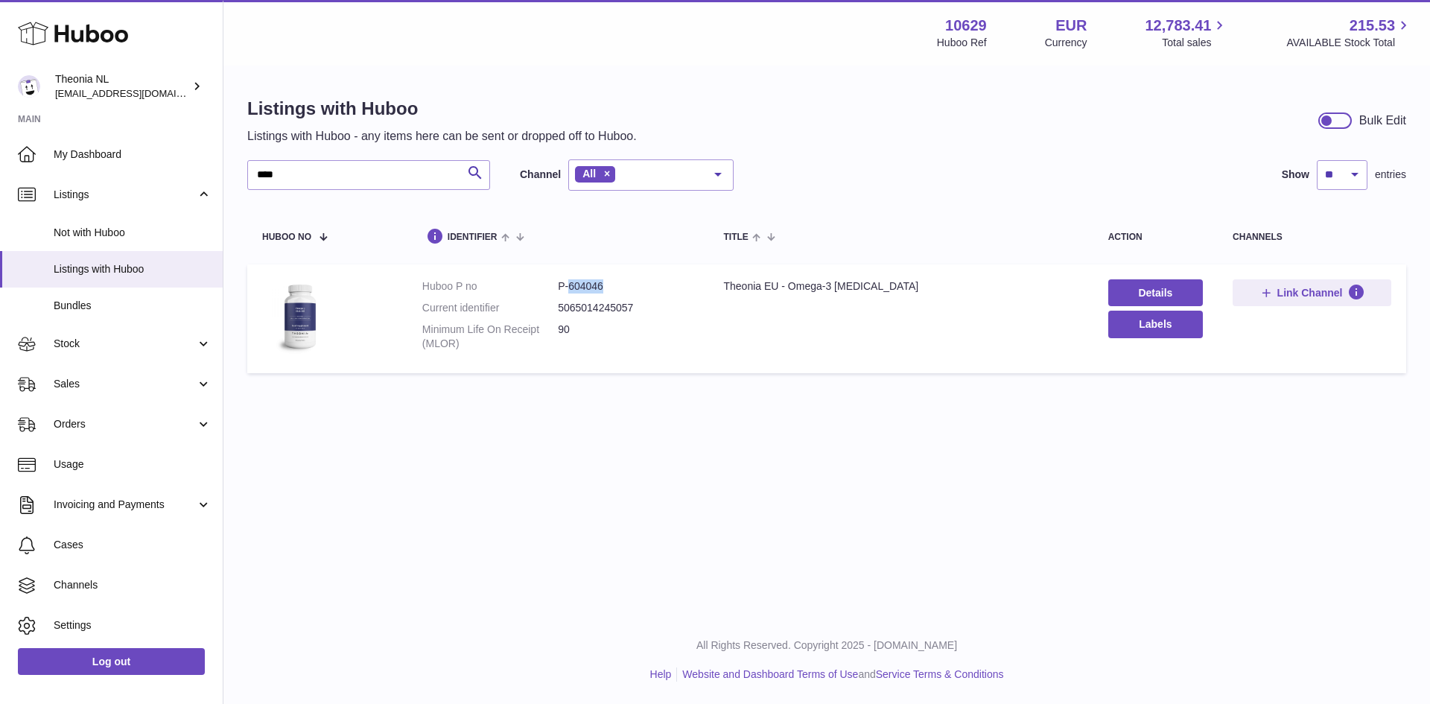
drag, startPoint x: 599, startPoint y: 288, endPoint x: 566, endPoint y: 291, distance: 33.0
click at [566, 291] on dd "P-604046" at bounding box center [626, 286] width 136 height 14
copy dd "604046"
drag, startPoint x: 306, startPoint y: 172, endPoint x: 248, endPoint y: 177, distance: 58.3
click at [248, 177] on input "****" at bounding box center [368, 175] width 243 height 30
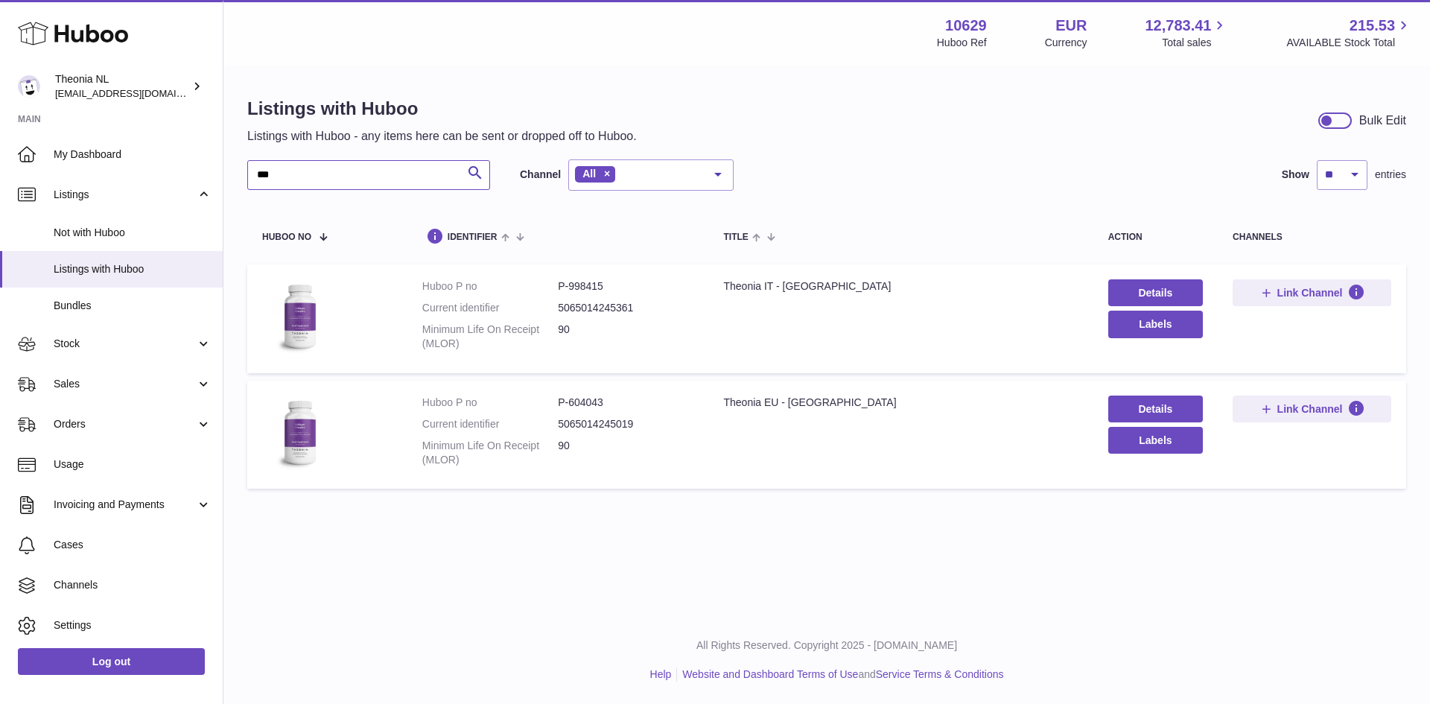
type input "***"
drag, startPoint x: 567, startPoint y: 288, endPoint x: 607, endPoint y: 285, distance: 40.3
click at [607, 285] on dd "P-998415" at bounding box center [626, 286] width 136 height 14
copy dd "998415"
